Goal: Navigation & Orientation: Find specific page/section

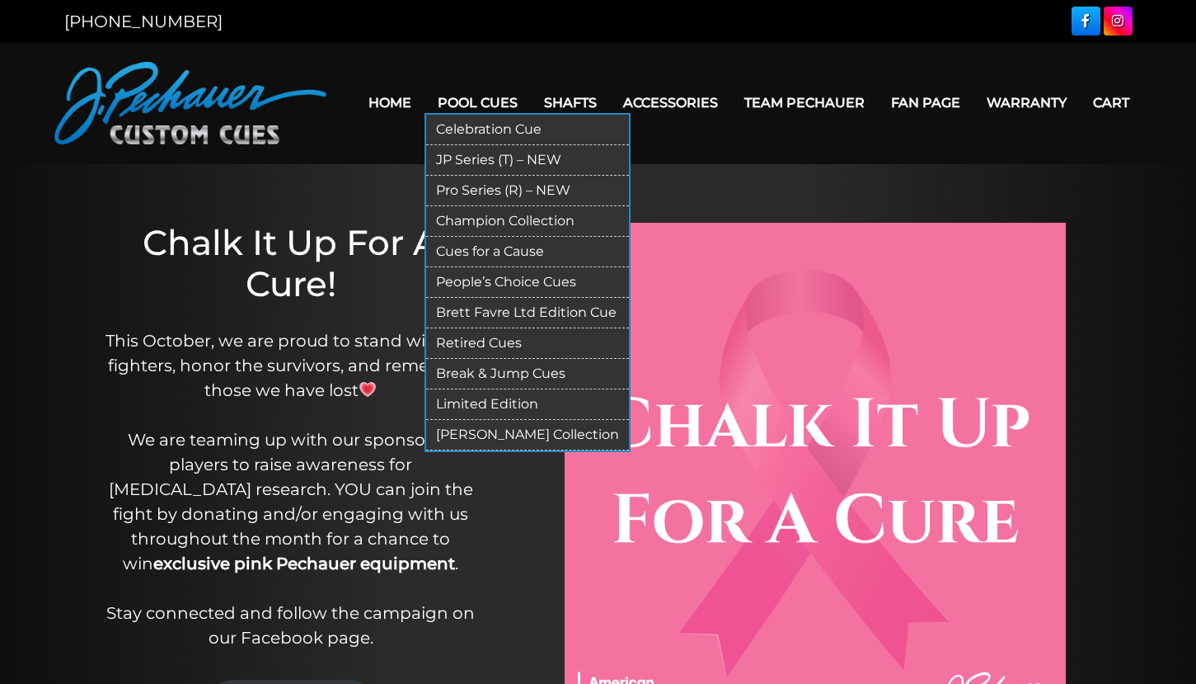
click at [450, 223] on link "Champion Collection" at bounding box center [527, 221] width 203 height 31
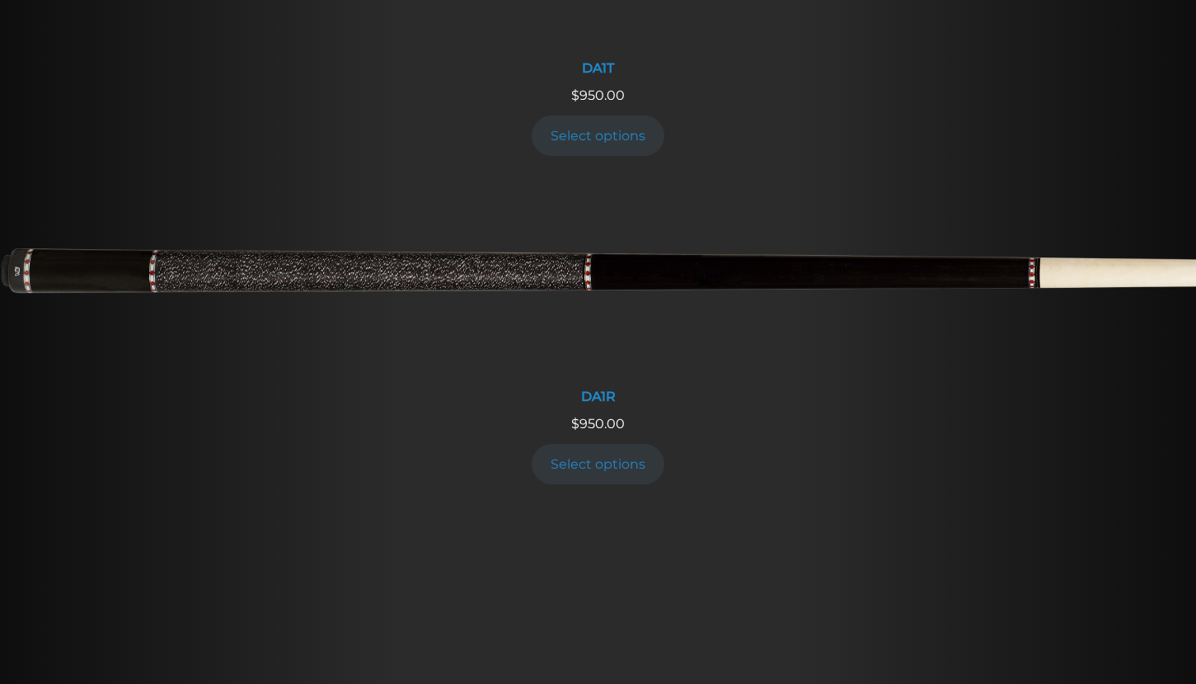
scroll to position [2103, 0]
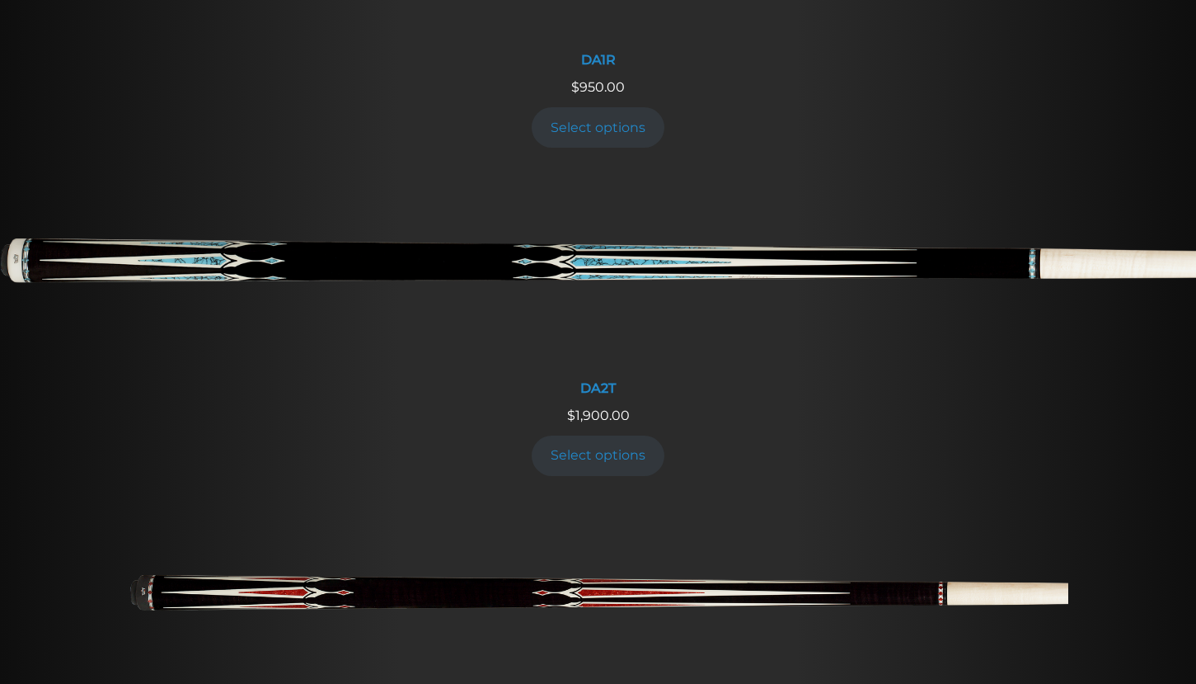
click at [373, 520] on img at bounding box center [599, 598] width 940 height 157
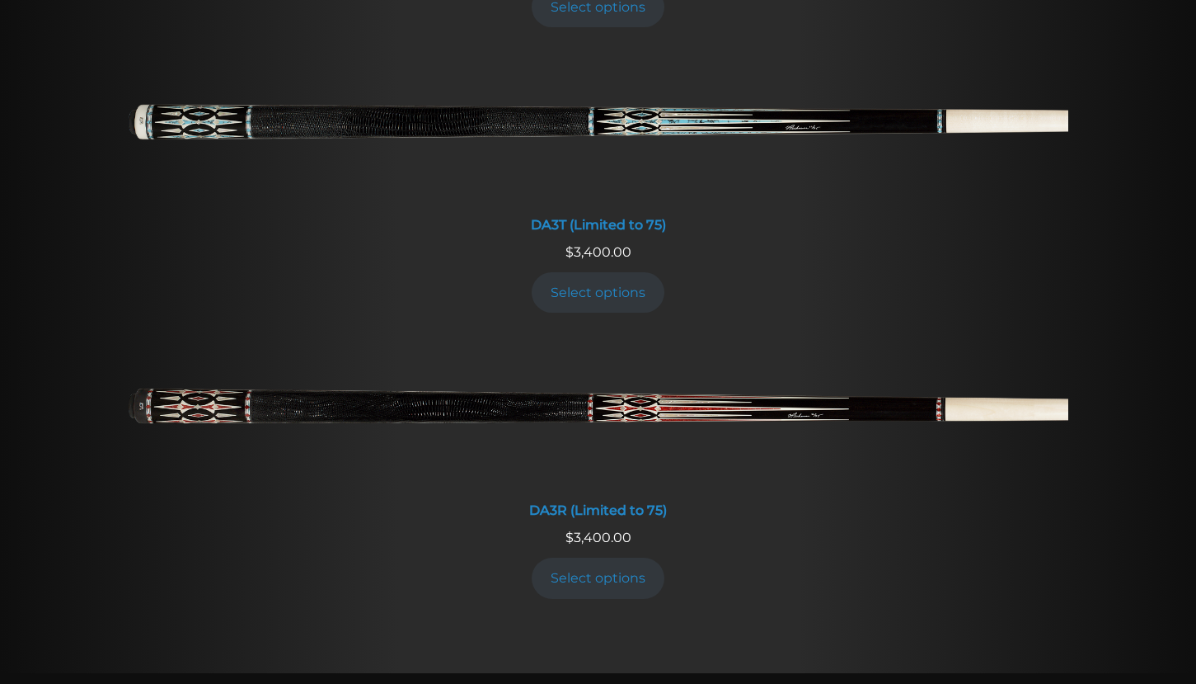
scroll to position [2686, 0]
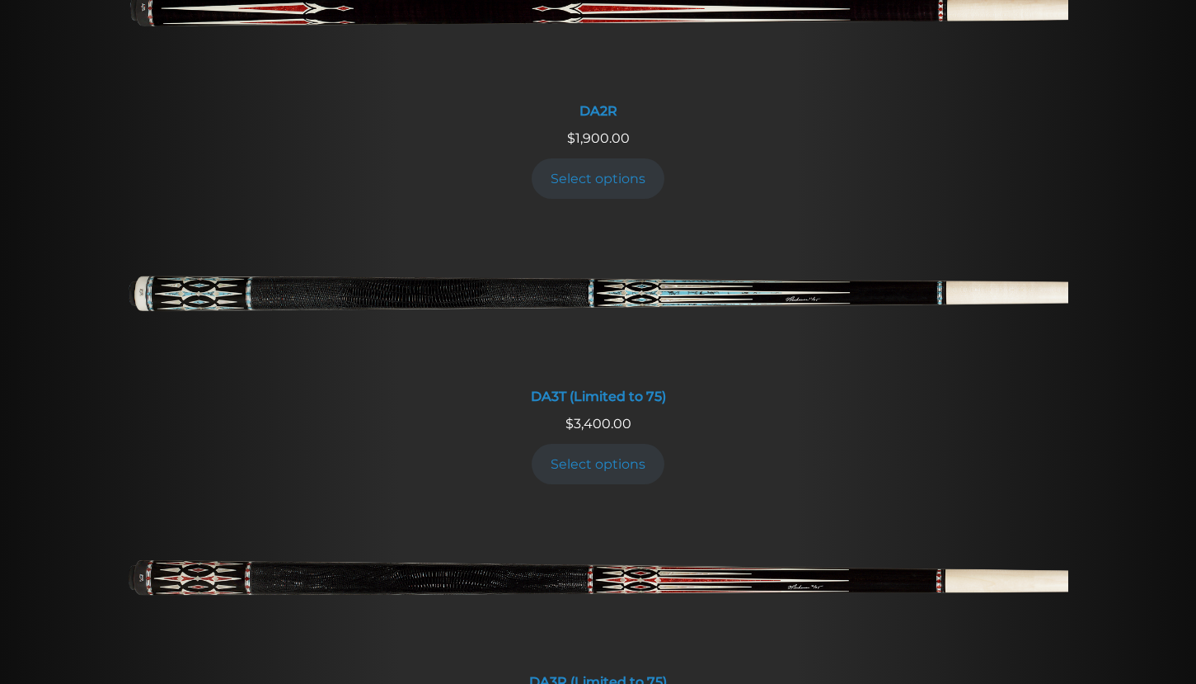
click at [350, 507] on img at bounding box center [599, 585] width 940 height 157
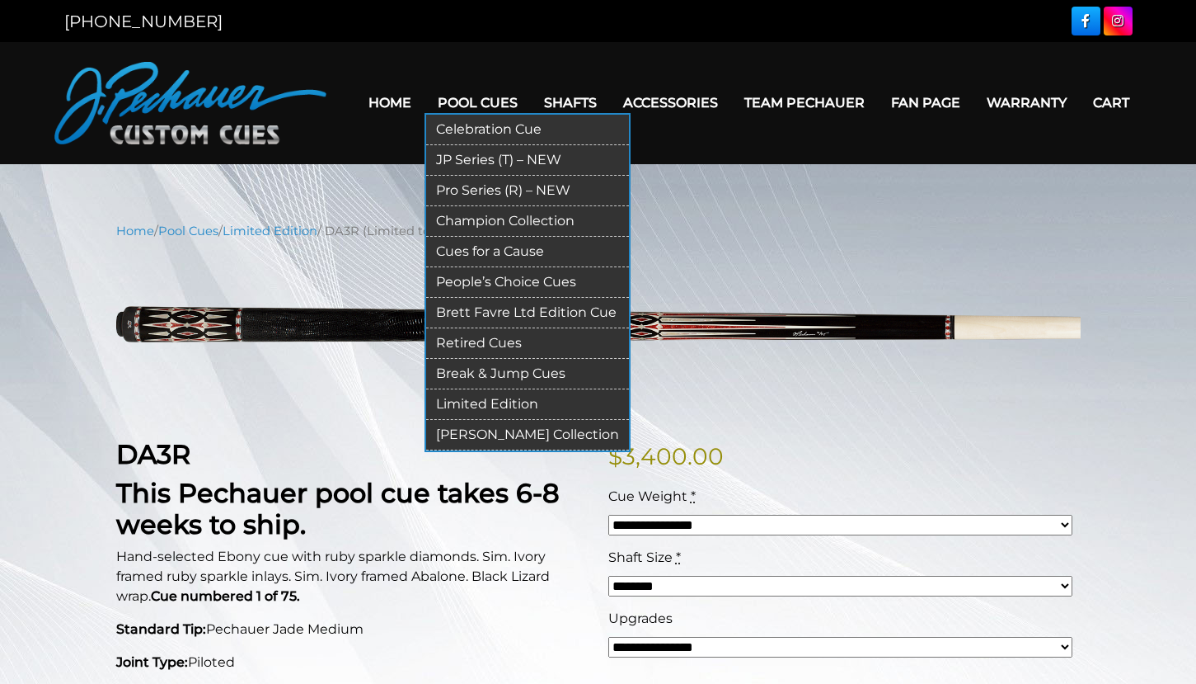
click at [432, 190] on link "Pro Series (R) – NEW" at bounding box center [527, 191] width 203 height 31
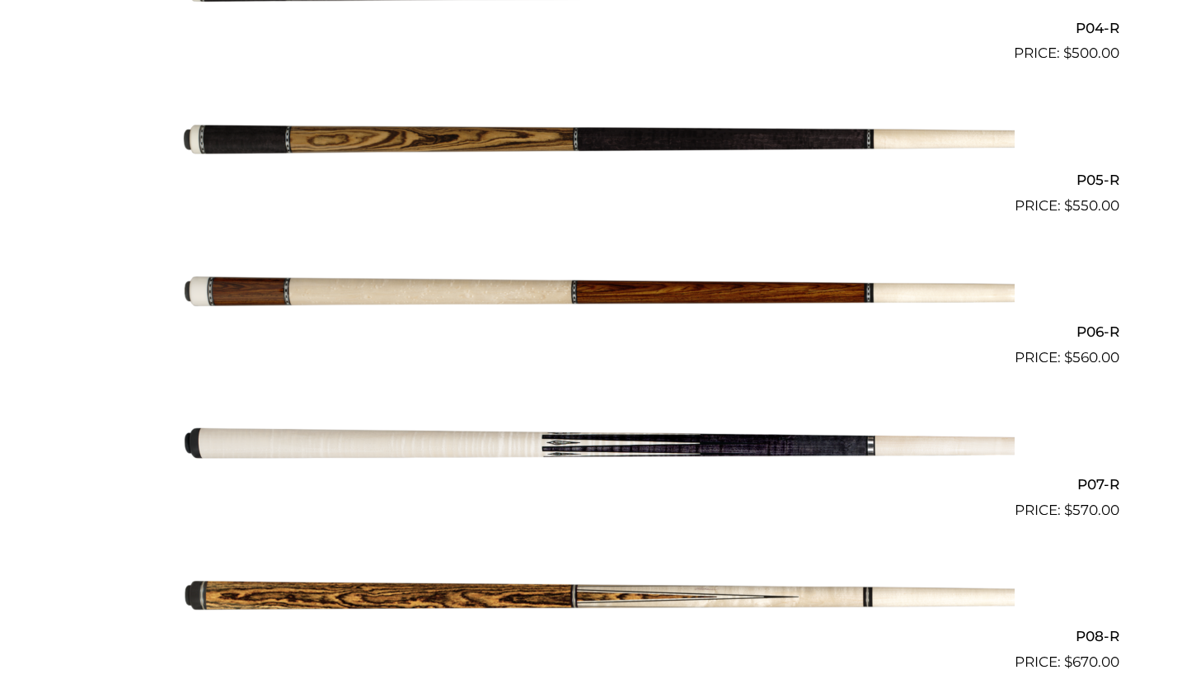
scroll to position [1093, 0]
